Goal: Task Accomplishment & Management: Complete application form

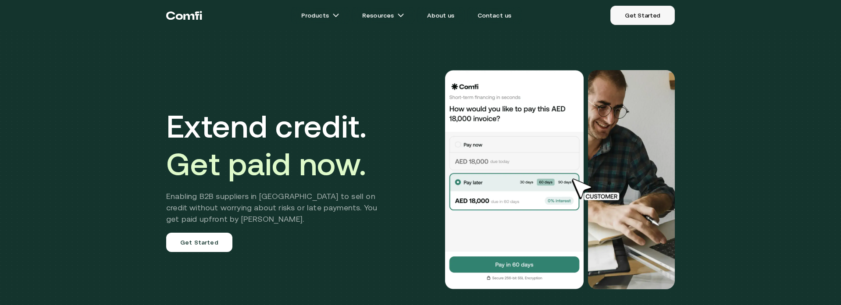
click at [639, 19] on link "Get Started" at bounding box center [642, 15] width 64 height 19
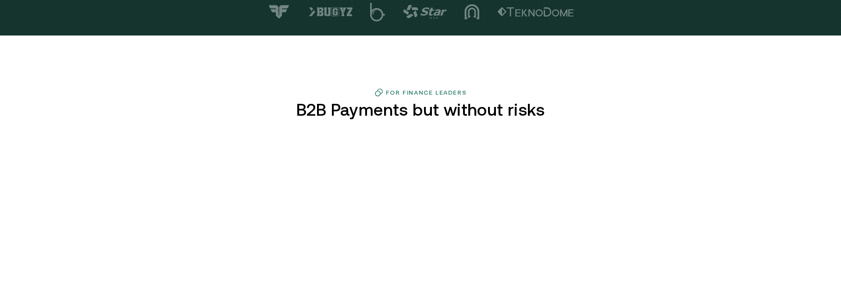
scroll to position [336, 0]
